Goal: Task Accomplishment & Management: Complete application form

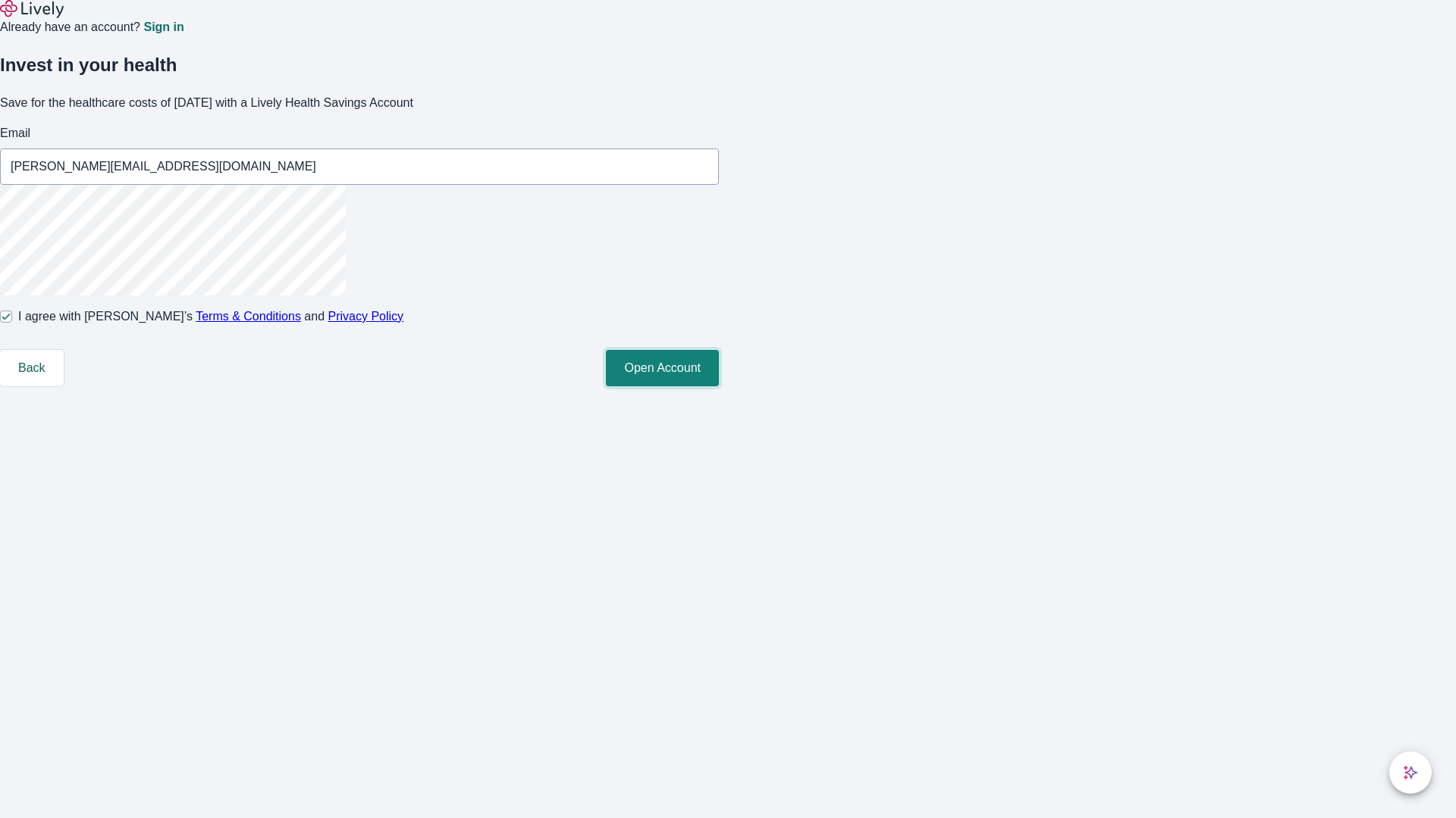
click at [719, 387] on button "Open Account" at bounding box center [661, 368] width 113 height 36
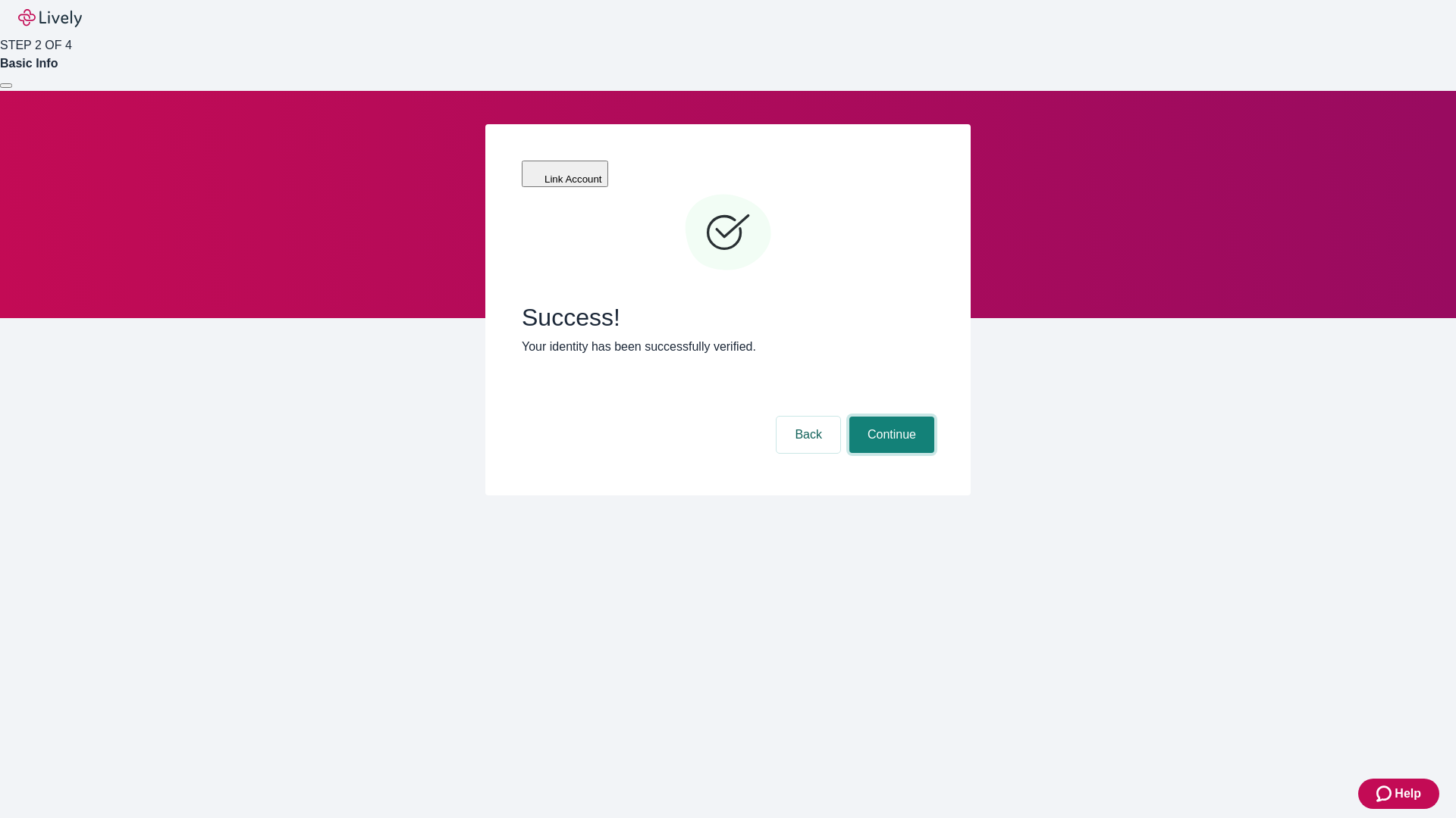
click at [889, 417] on button "Continue" at bounding box center [891, 435] width 85 height 36
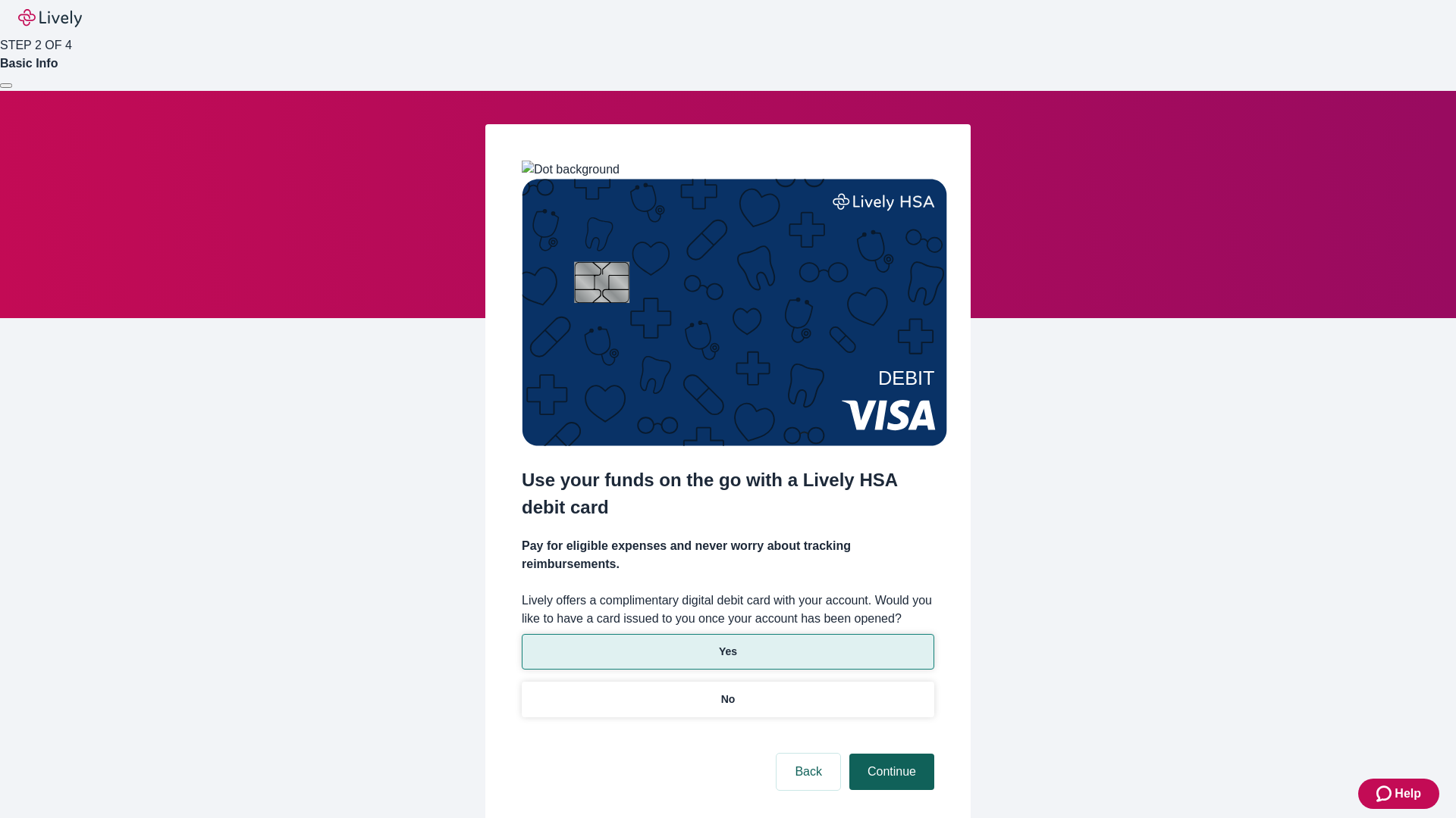
click at [727, 644] on p "Yes" at bounding box center [728, 652] width 18 height 16
click at [889, 754] on button "Continue" at bounding box center [891, 772] width 85 height 36
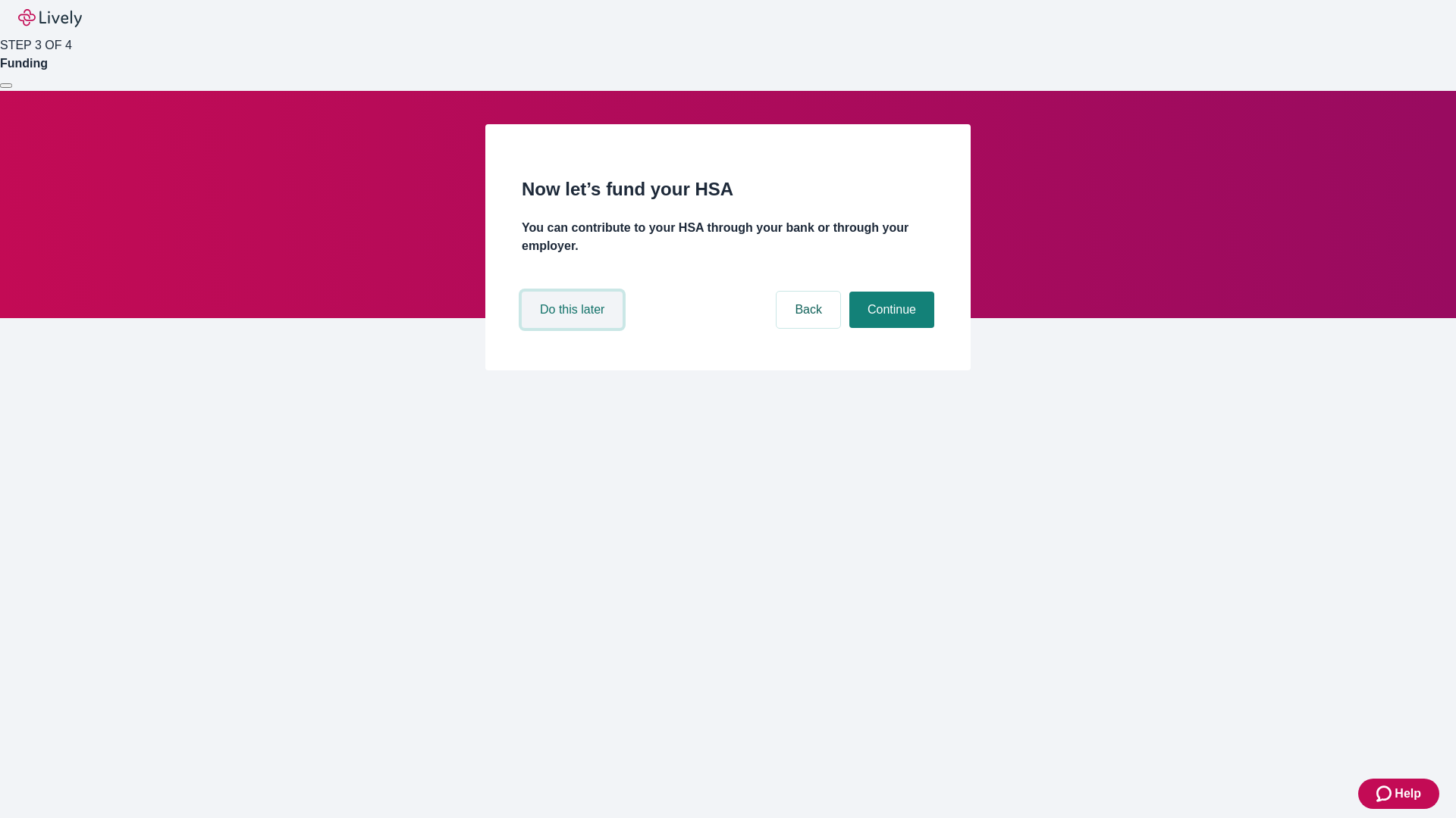
click at [574, 328] on button "Do this later" at bounding box center [571, 310] width 101 height 36
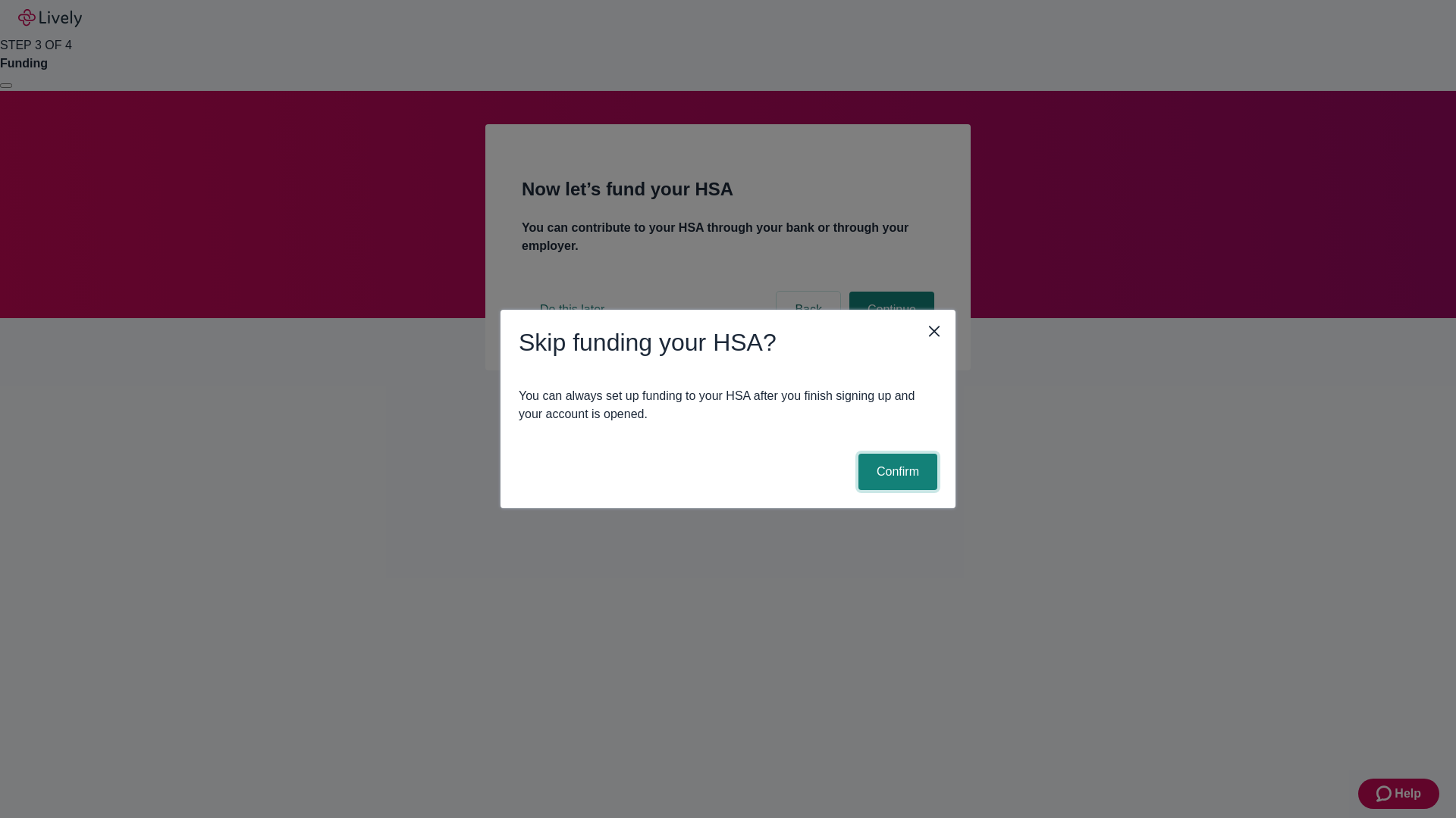
click at [895, 472] on button "Confirm" at bounding box center [897, 472] width 79 height 36
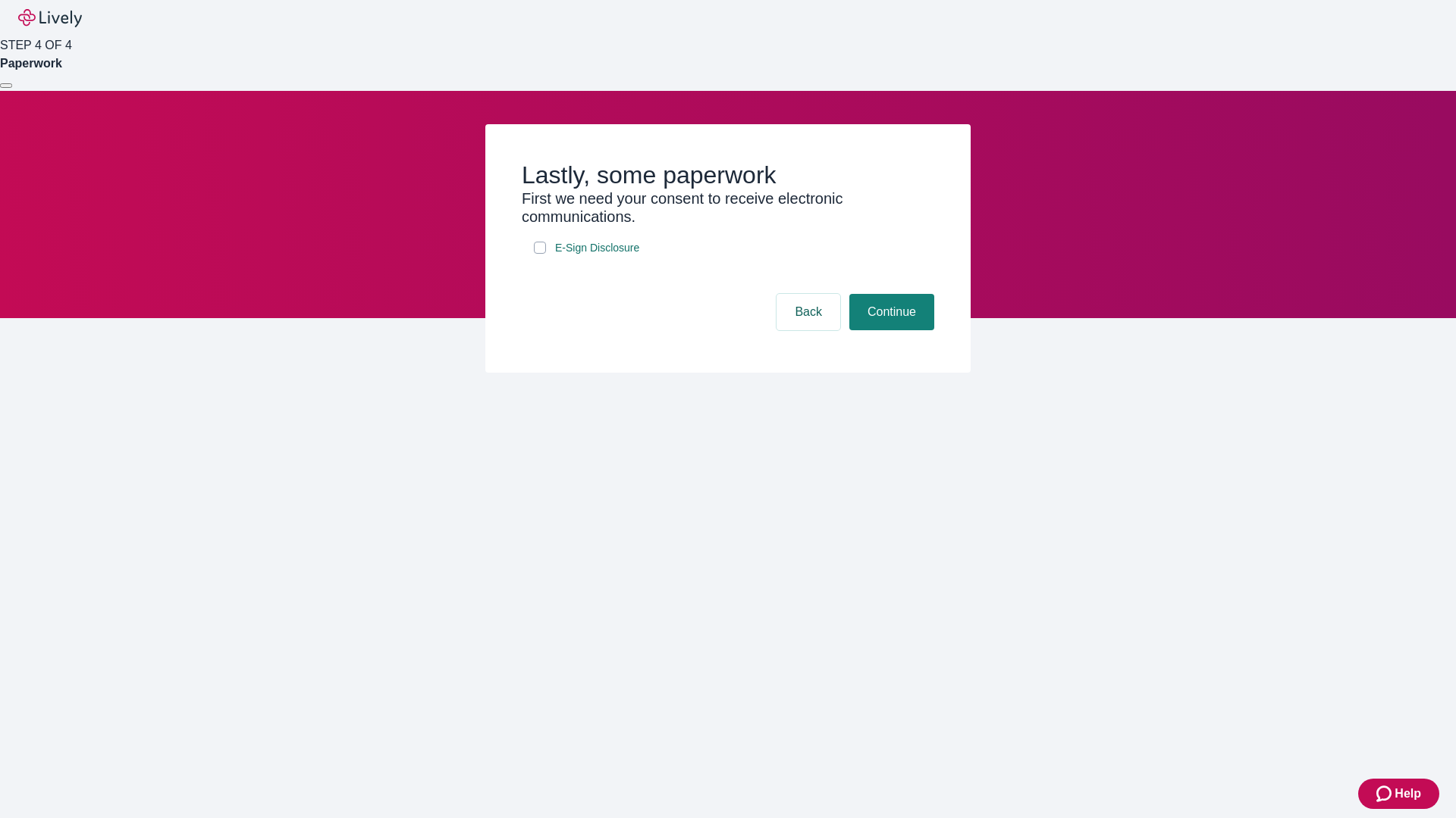
click at [540, 253] on input "E-Sign Disclosure" at bounding box center [539, 248] width 12 height 12
checkbox input "true"
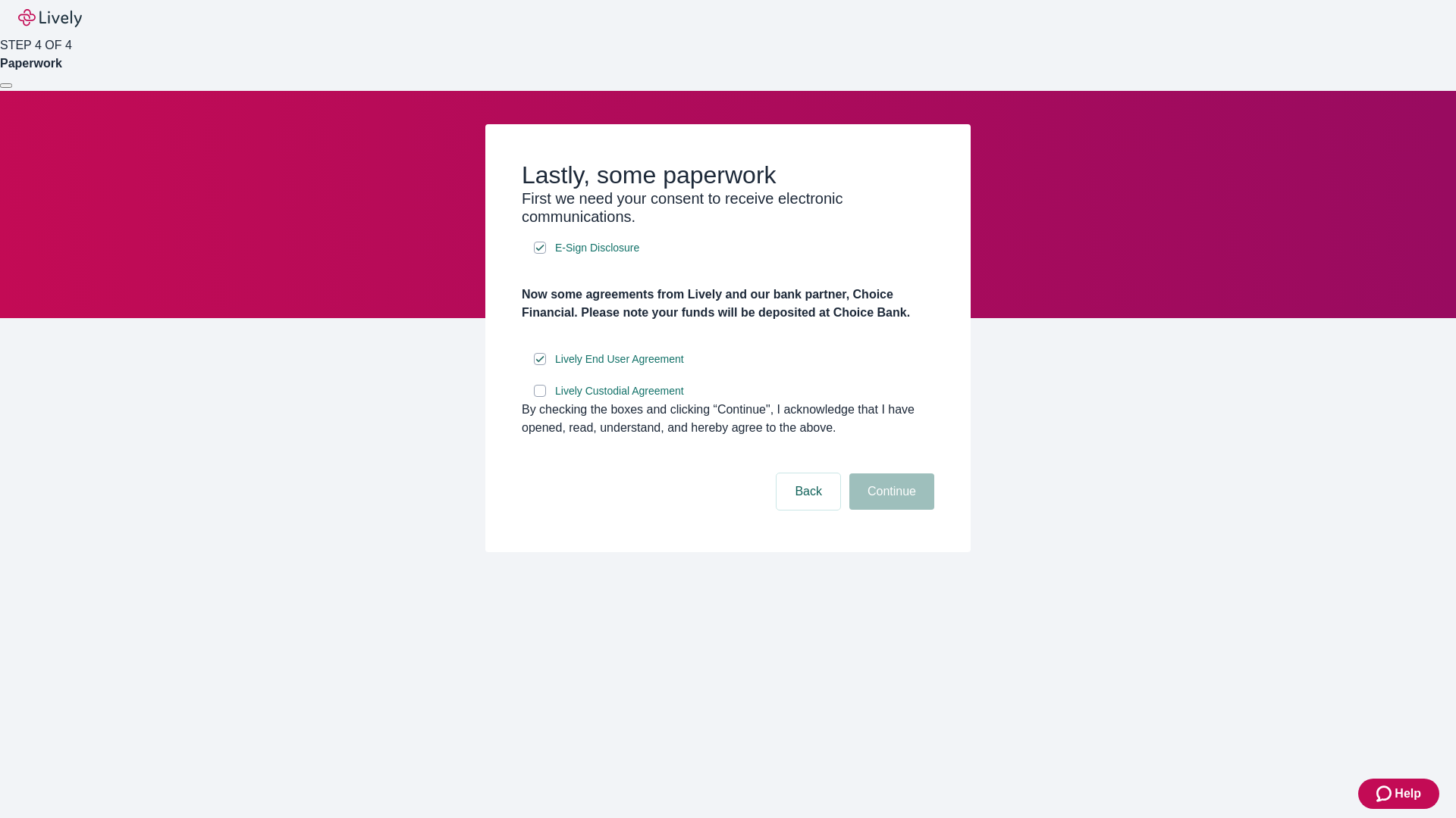
click at [540, 397] on input "Lively Custodial Agreement" at bounding box center [539, 391] width 12 height 12
checkbox input "true"
click at [889, 510] on button "Continue" at bounding box center [891, 492] width 85 height 36
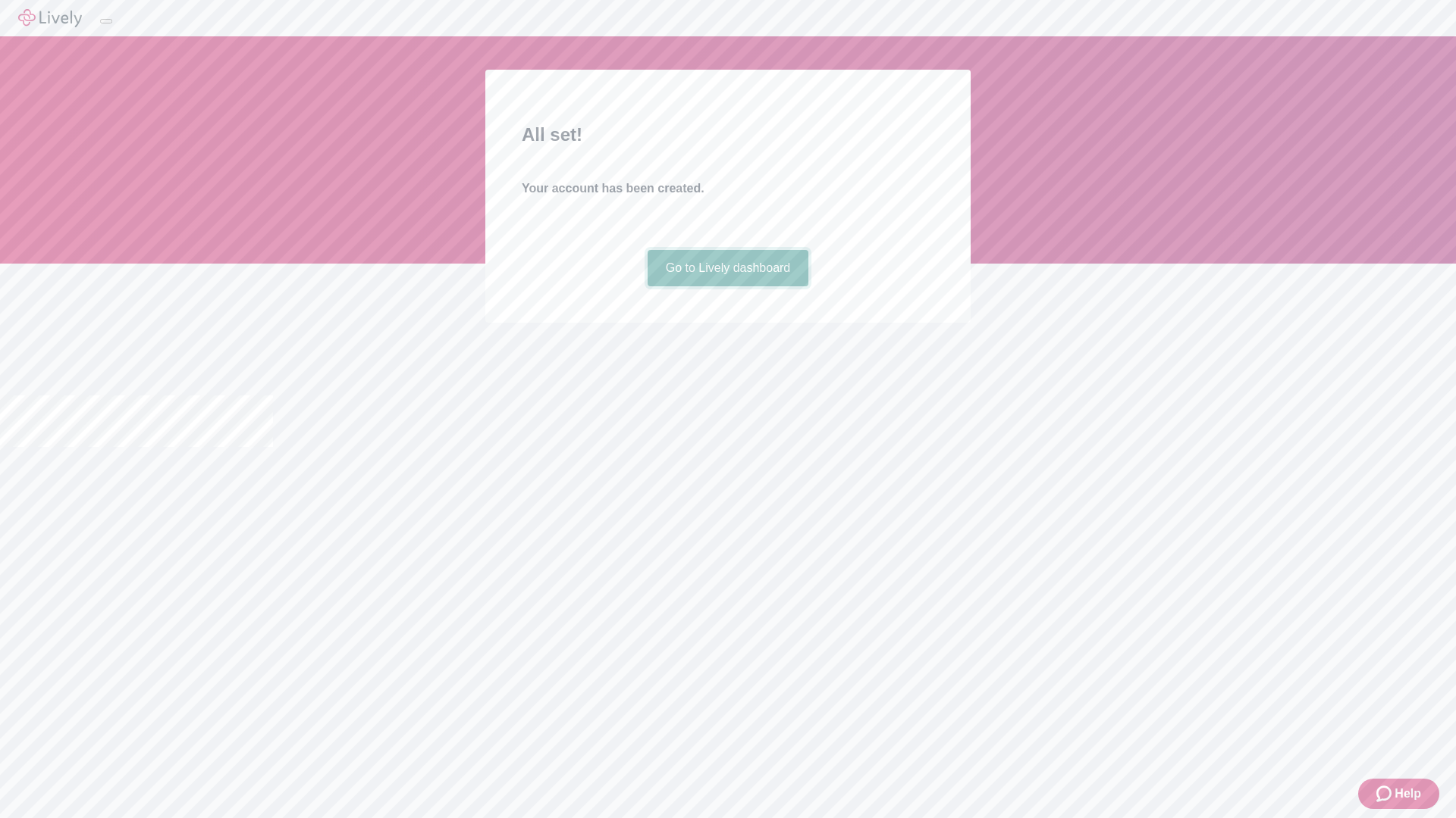
click at [727, 287] on link "Go to Lively dashboard" at bounding box center [728, 268] width 162 height 36
